Goal: Task Accomplishment & Management: Use online tool/utility

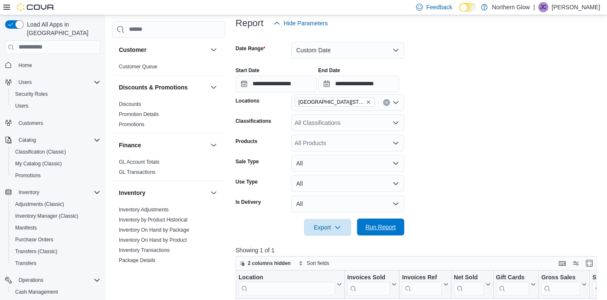
scroll to position [104, 0]
click at [379, 229] on span "Run Report" at bounding box center [380, 226] width 30 height 8
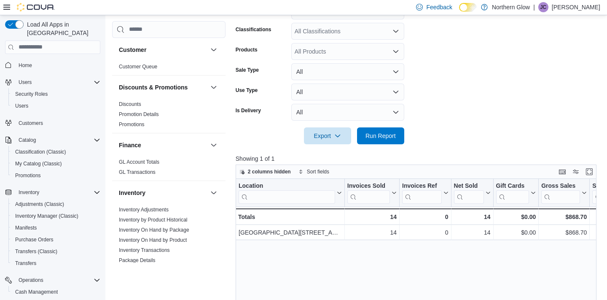
scroll to position [195, 0]
click at [392, 136] on span "Run Report" at bounding box center [380, 136] width 30 height 8
click at [380, 134] on span "Run Report" at bounding box center [380, 136] width 30 height 8
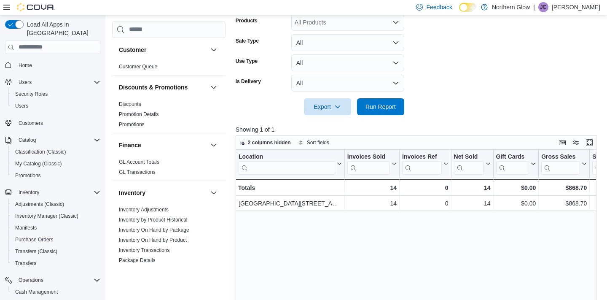
scroll to position [224, 0]
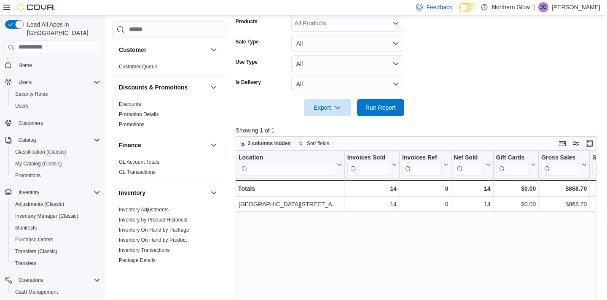
click at [412, 259] on div "Location Click to view column header actions Invoices Sold Click to view column…" at bounding box center [416, 262] width 361 height 225
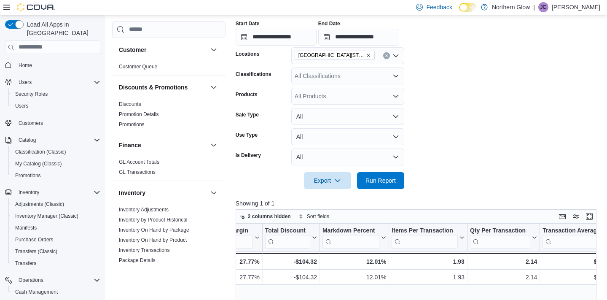
scroll to position [152, 0]
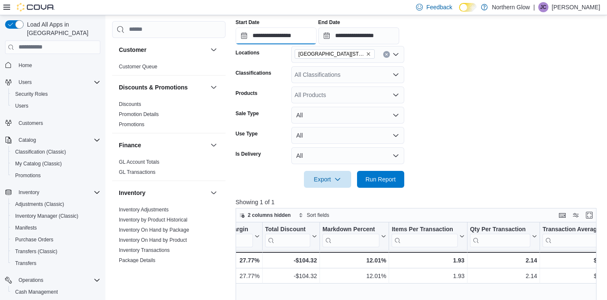
click at [290, 40] on input "**********" at bounding box center [276, 35] width 81 height 17
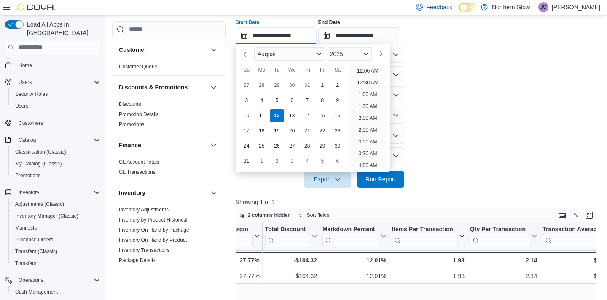
scroll to position [357, 0]
click at [364, 93] on li "4:00 PM" at bounding box center [368, 92] width 26 height 10
type input "**********"
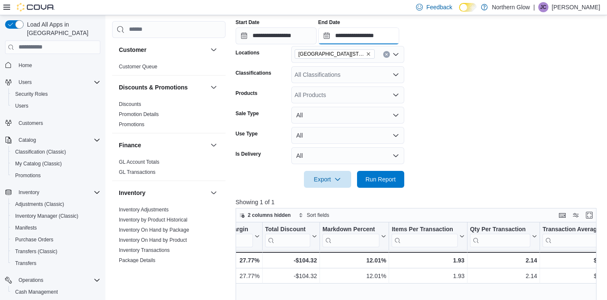
click at [391, 36] on input "**********" at bounding box center [358, 35] width 81 height 17
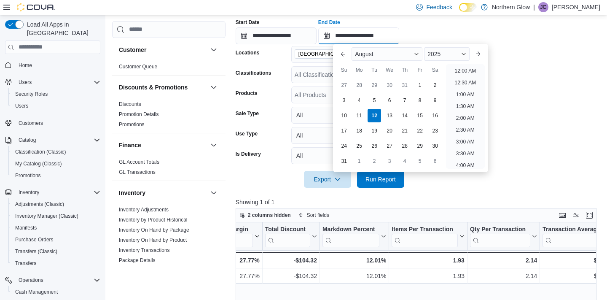
scroll to position [404, 0]
click at [461, 94] on li "6:00 PM" at bounding box center [465, 92] width 26 height 10
type input "**********"
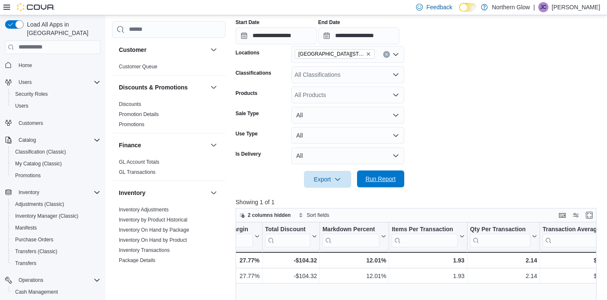
click at [383, 177] on span "Run Report" at bounding box center [380, 178] width 30 height 8
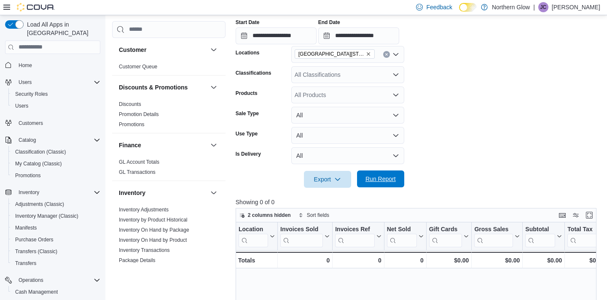
click at [383, 177] on span "Run Report" at bounding box center [380, 178] width 30 height 8
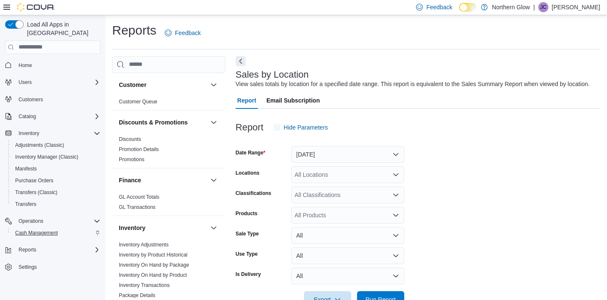
scroll to position [19, 0]
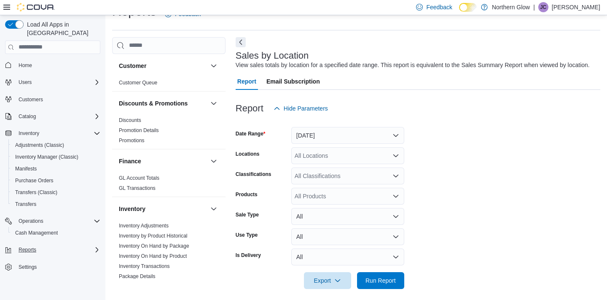
click at [26, 246] on span "Reports" at bounding box center [28, 249] width 18 height 7
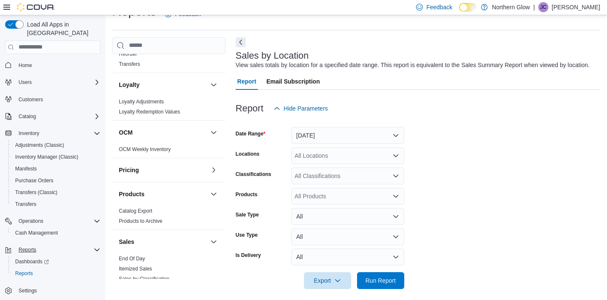
scroll to position [303, 0]
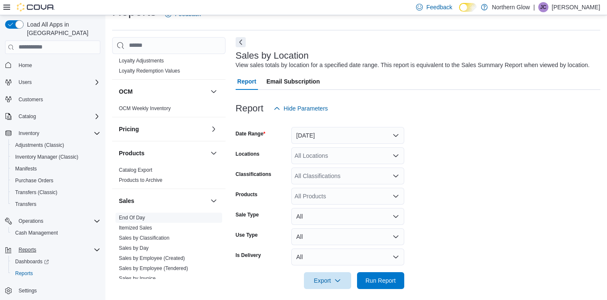
click at [135, 216] on link "End Of Day" at bounding box center [132, 217] width 26 height 6
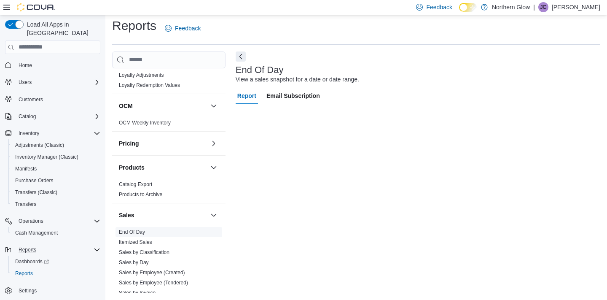
scroll to position [4, 0]
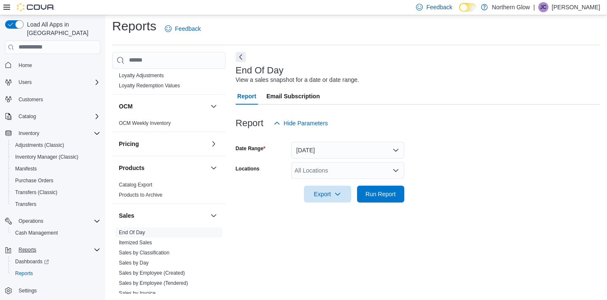
click at [326, 167] on div "All Locations" at bounding box center [347, 170] width 113 height 17
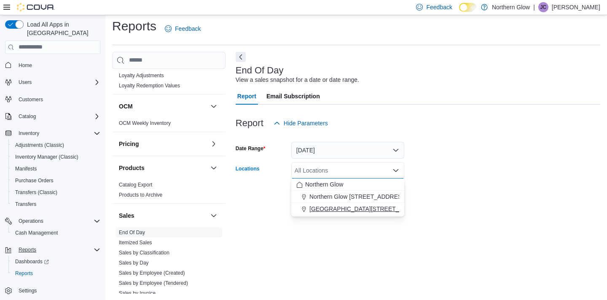
click at [364, 208] on span "[GEOGRAPHIC_DATA][STREET_ADDRESS]" at bounding box center [369, 208] width 120 height 8
click at [450, 202] on div at bounding box center [418, 207] width 365 height 10
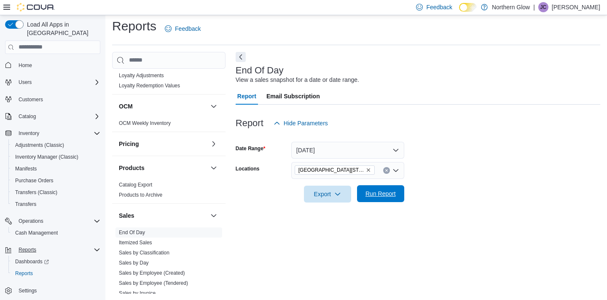
click at [377, 197] on span "Run Report" at bounding box center [380, 193] width 37 height 17
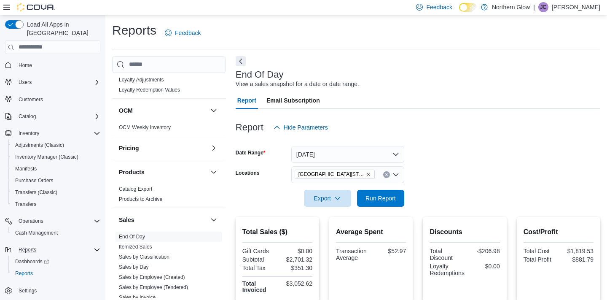
click at [376, 198] on span "Run Report" at bounding box center [380, 198] width 30 height 8
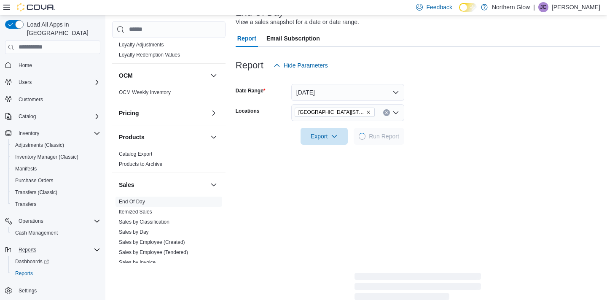
scroll to position [74, 0]
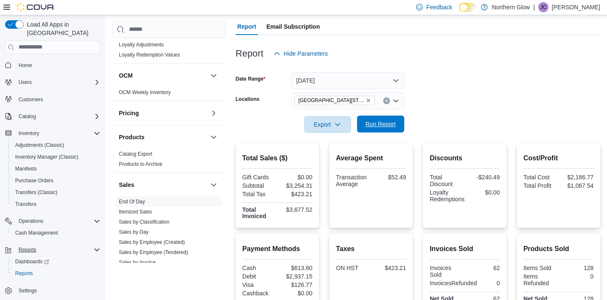
click at [393, 124] on span "Run Report" at bounding box center [380, 124] width 30 height 8
click at [379, 123] on span "Run Report" at bounding box center [380, 124] width 30 height 8
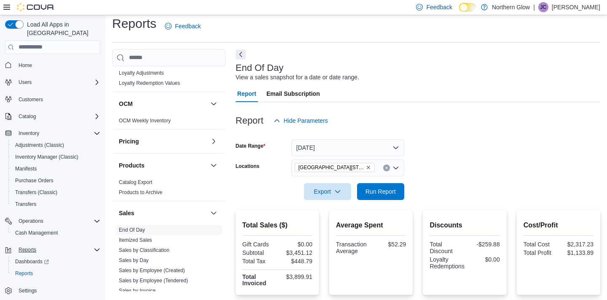
scroll to position [6, 0]
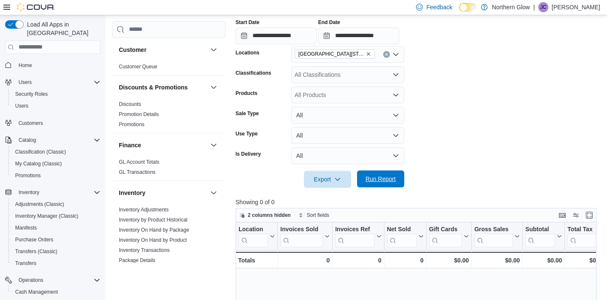
scroll to position [152, 0]
click at [389, 178] on span "Run Report" at bounding box center [380, 178] width 30 height 8
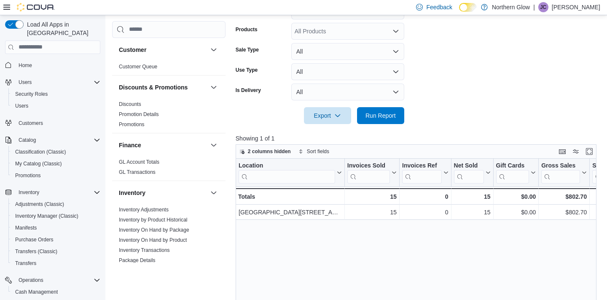
scroll to position [230, 0]
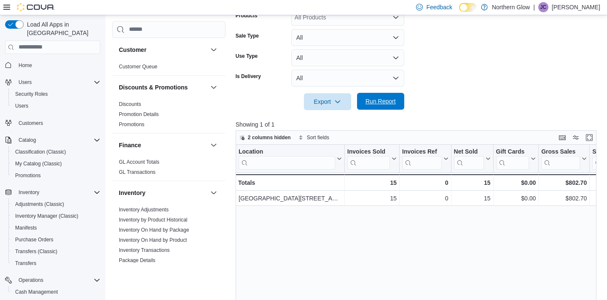
click at [391, 97] on span "Run Report" at bounding box center [380, 101] width 30 height 8
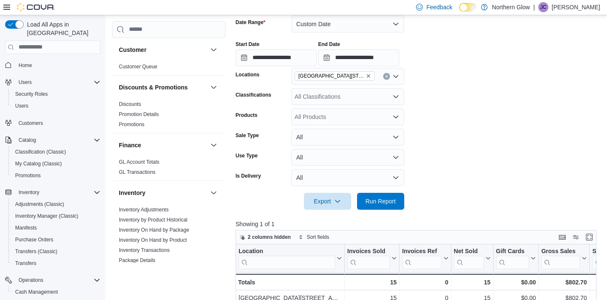
scroll to position [130, 0]
click at [378, 202] on span "Run Report" at bounding box center [380, 201] width 30 height 8
